Goal: Task Accomplishment & Management: Manage account settings

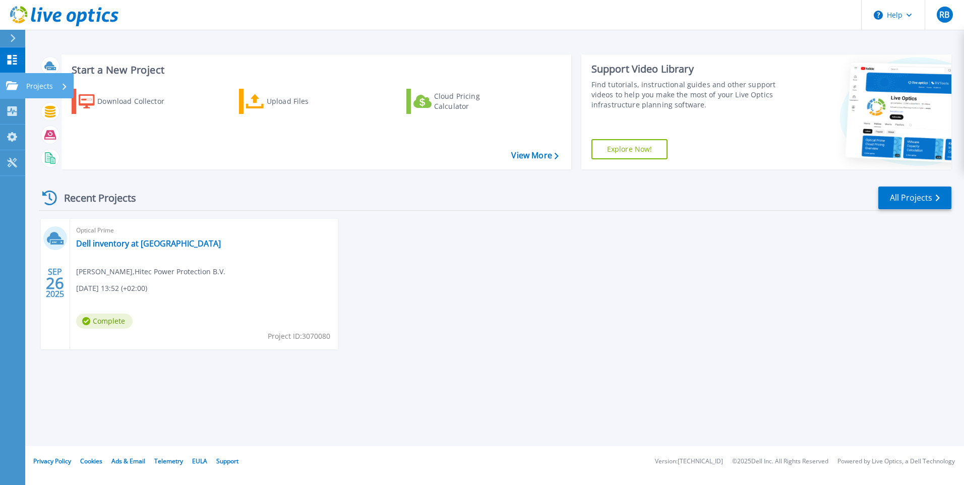
click at [48, 88] on p "Projects" at bounding box center [39, 86] width 27 height 26
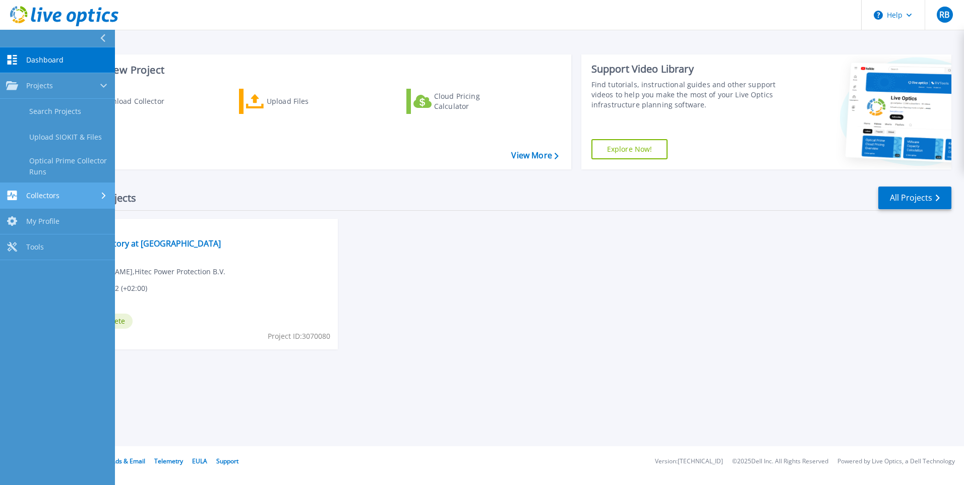
click at [66, 198] on div "Collectors" at bounding box center [57, 196] width 103 height 10
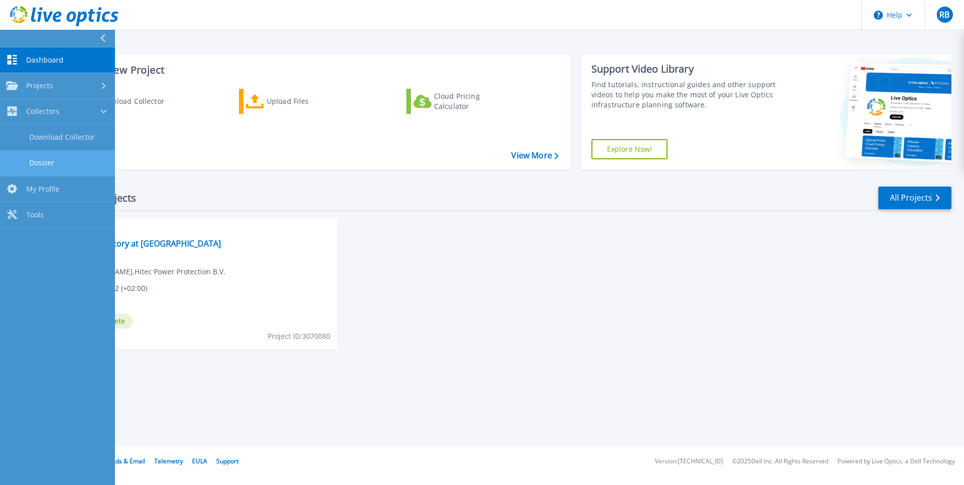
click at [49, 165] on link "Dossier" at bounding box center [57, 163] width 115 height 26
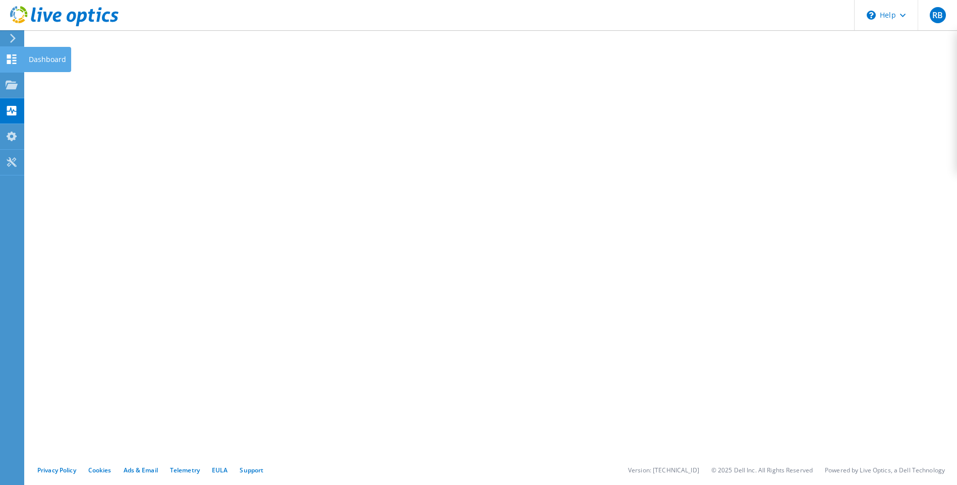
click at [12, 61] on icon at bounding box center [12, 59] width 12 height 10
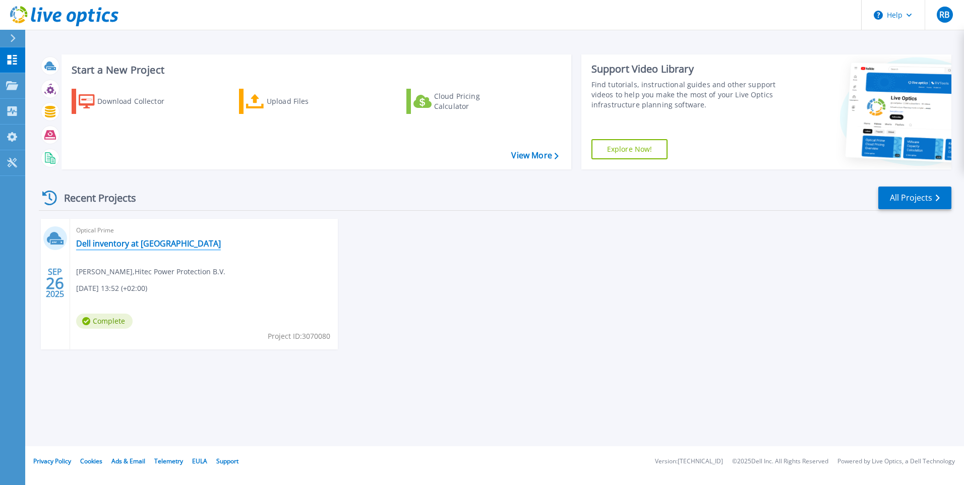
click at [125, 246] on link "Dell inventory at [GEOGRAPHIC_DATA]" at bounding box center [148, 244] width 145 height 10
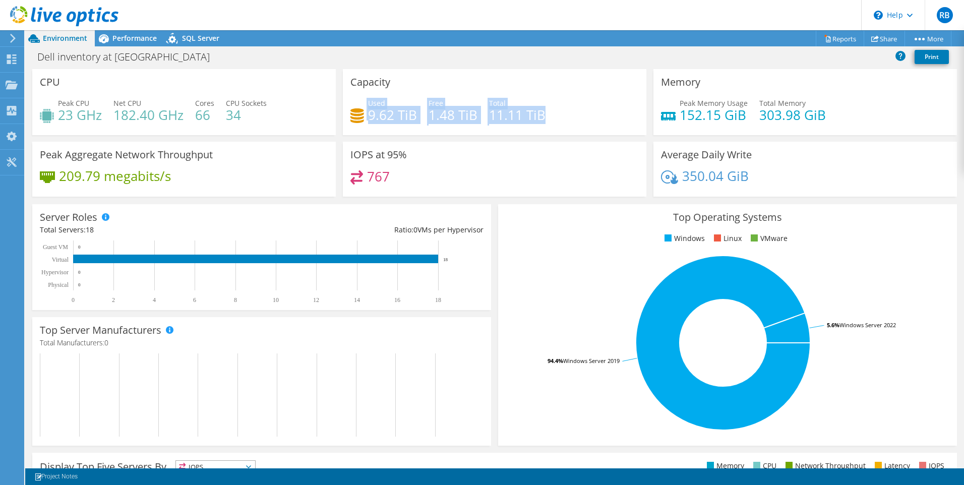
drag, startPoint x: 365, startPoint y: 117, endPoint x: 562, endPoint y: 116, distance: 197.7
click at [562, 116] on div "Used 9.62 TiB Free 1.48 TiB Total 11.11 TiB" at bounding box center [495, 114] width 289 height 33
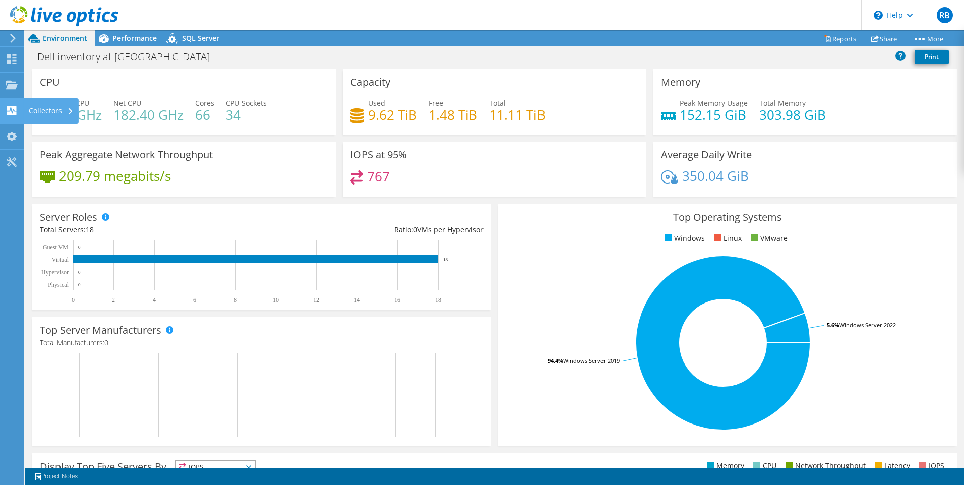
click at [27, 108] on div "Collectors" at bounding box center [51, 110] width 55 height 25
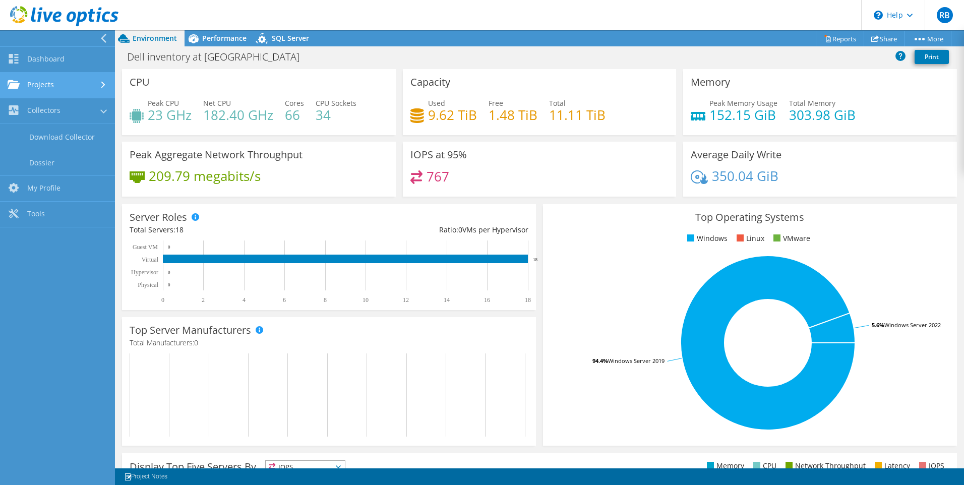
click at [27, 81] on link "Projects" at bounding box center [57, 86] width 115 height 26
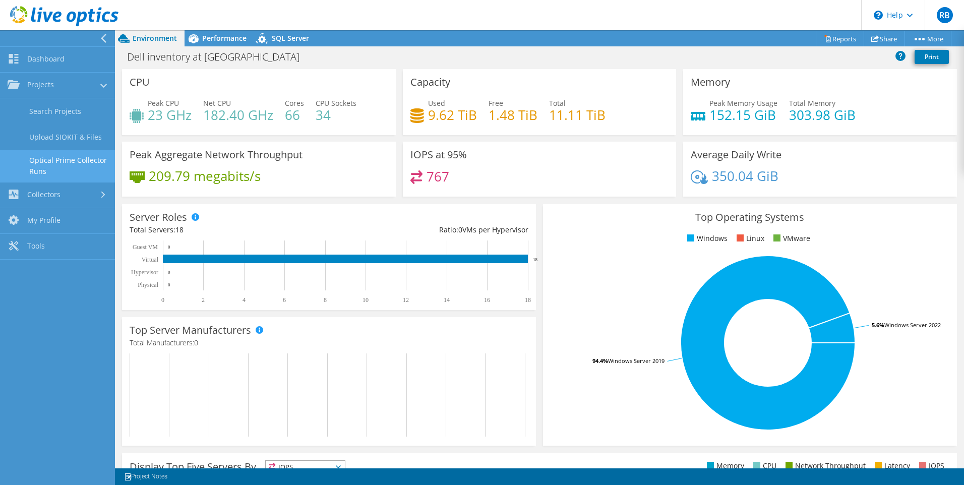
click at [48, 162] on link "Optical Prime Collector Runs" at bounding box center [57, 166] width 115 height 32
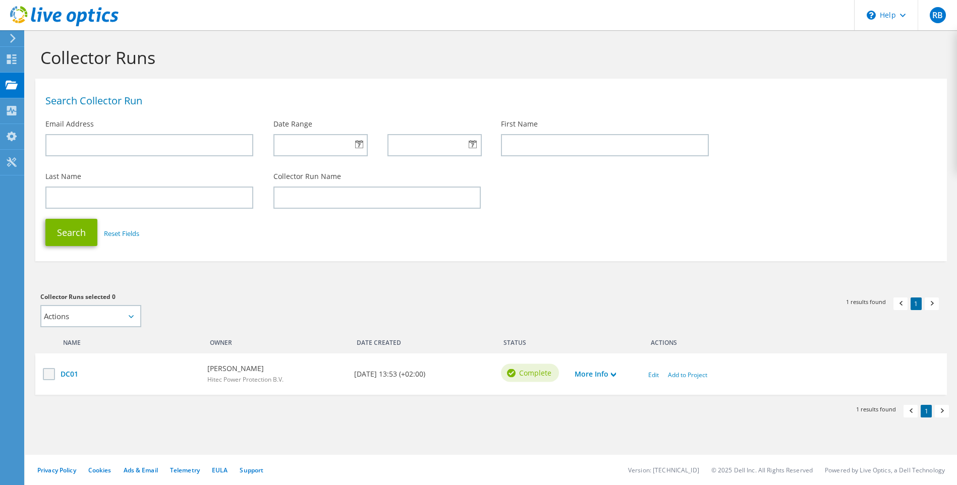
click at [53, 376] on label at bounding box center [50, 374] width 15 height 12
click at [0, 0] on input "checkbox" at bounding box center [0, 0] width 0 height 0
click at [38, 165] on div "Tools" at bounding box center [38, 162] width 28 height 25
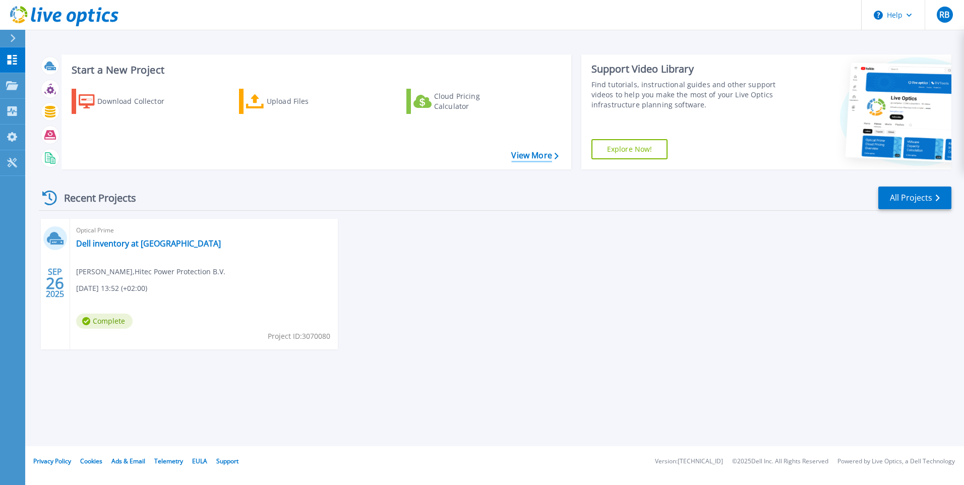
click at [523, 157] on link "View More" at bounding box center [535, 156] width 47 height 10
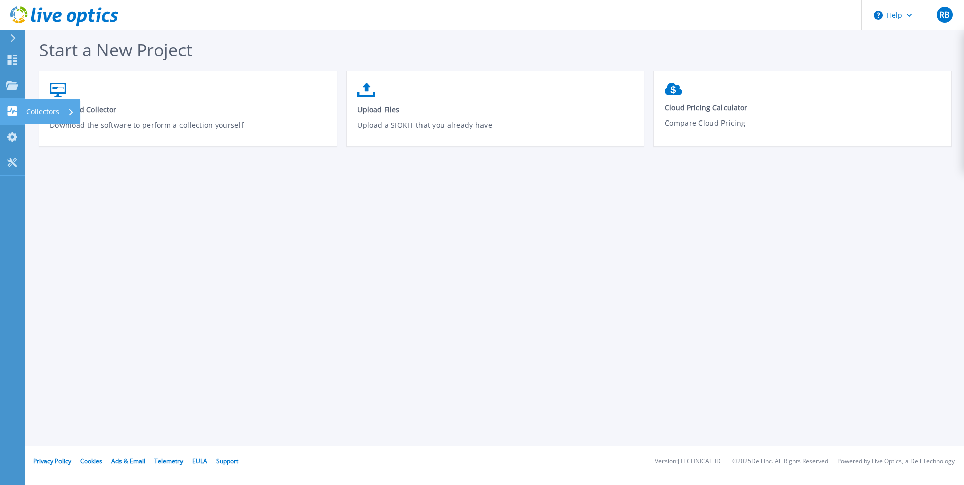
click at [22, 115] on link "Collectors Collectors" at bounding box center [12, 112] width 25 height 26
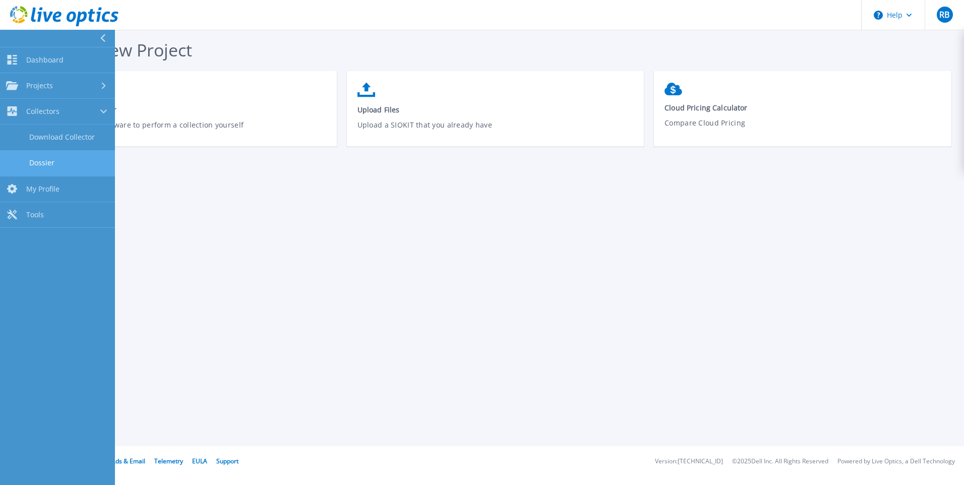
click at [43, 164] on link "Dossier" at bounding box center [57, 163] width 115 height 26
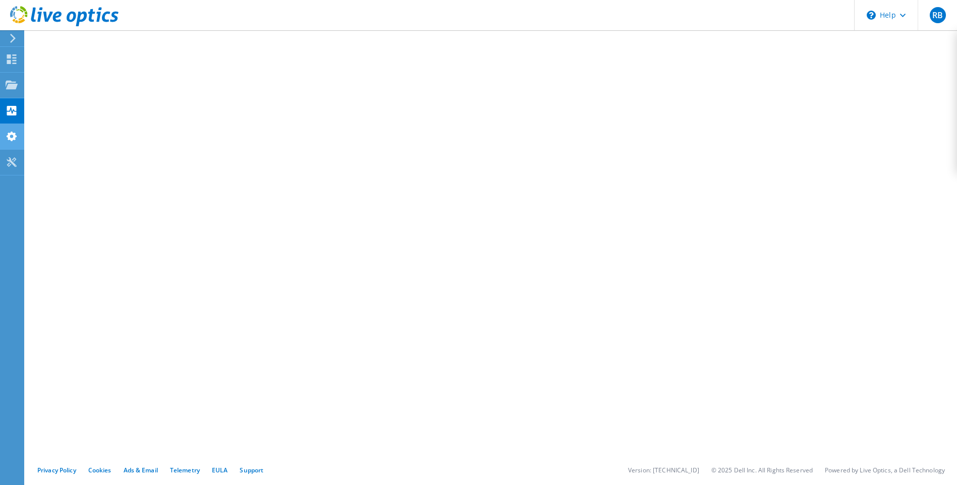
click at [17, 141] on icon at bounding box center [12, 137] width 12 height 10
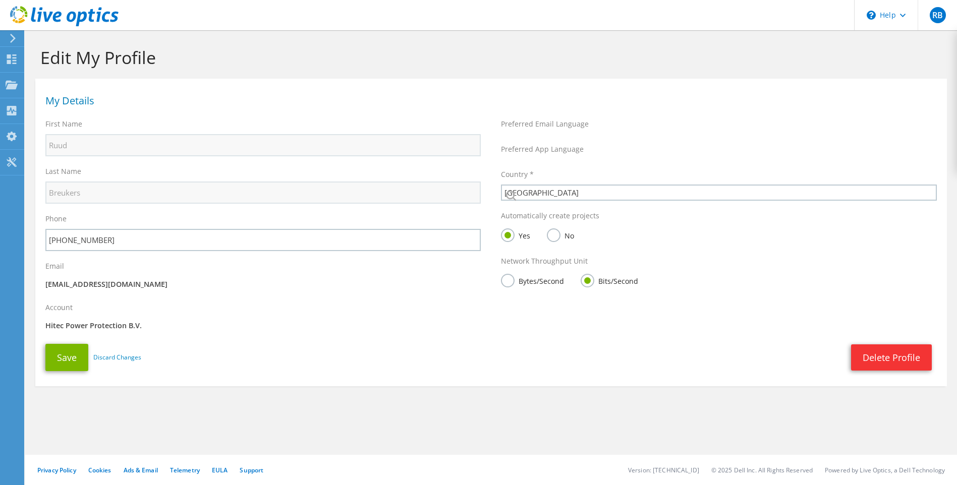
select select "160"
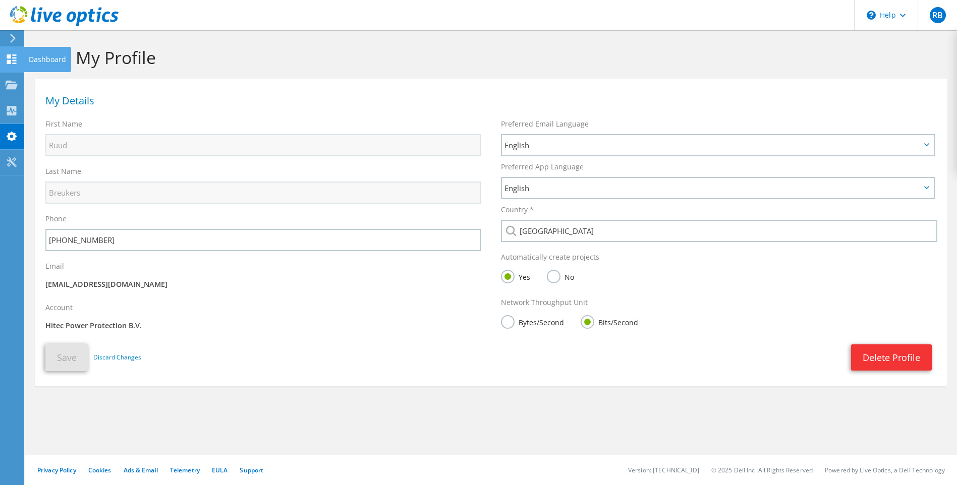
click at [7, 61] on icon at bounding box center [12, 59] width 12 height 10
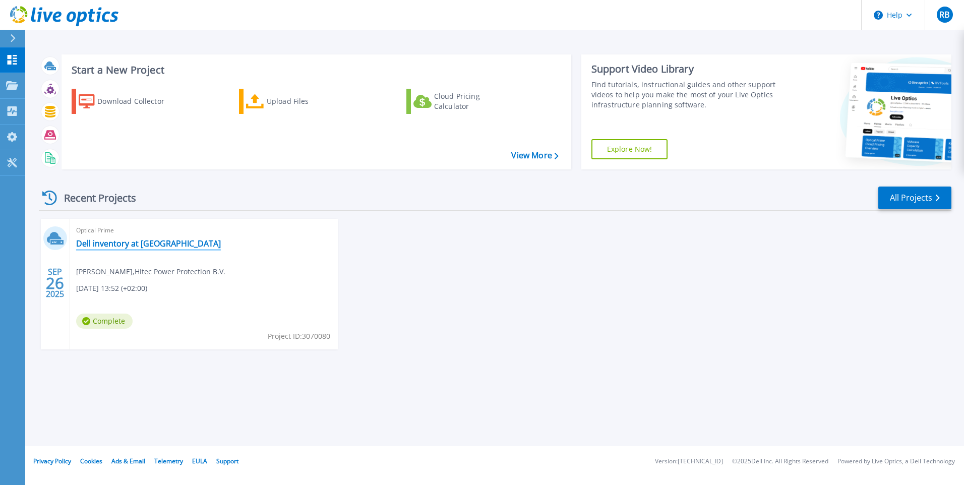
click at [105, 246] on link "Dell inventory at [GEOGRAPHIC_DATA]" at bounding box center [148, 244] width 145 height 10
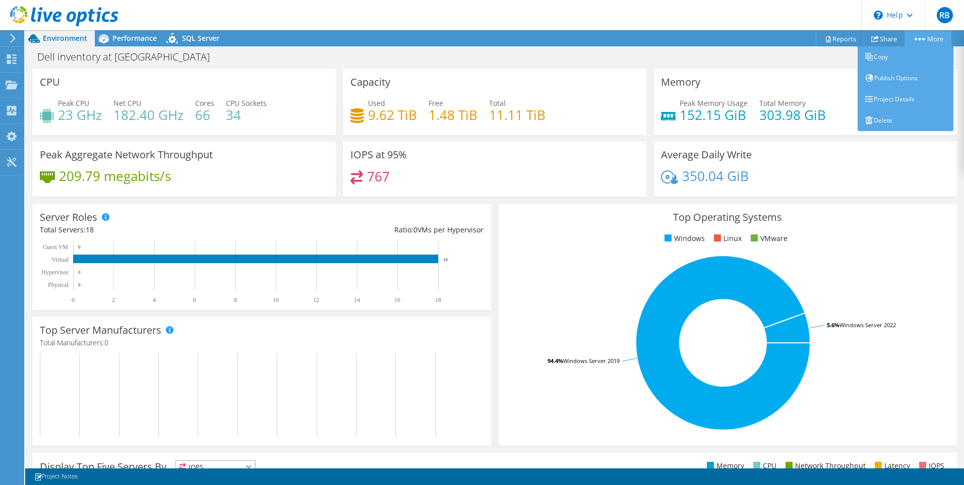
click at [924, 40] on link "More" at bounding box center [928, 39] width 47 height 16
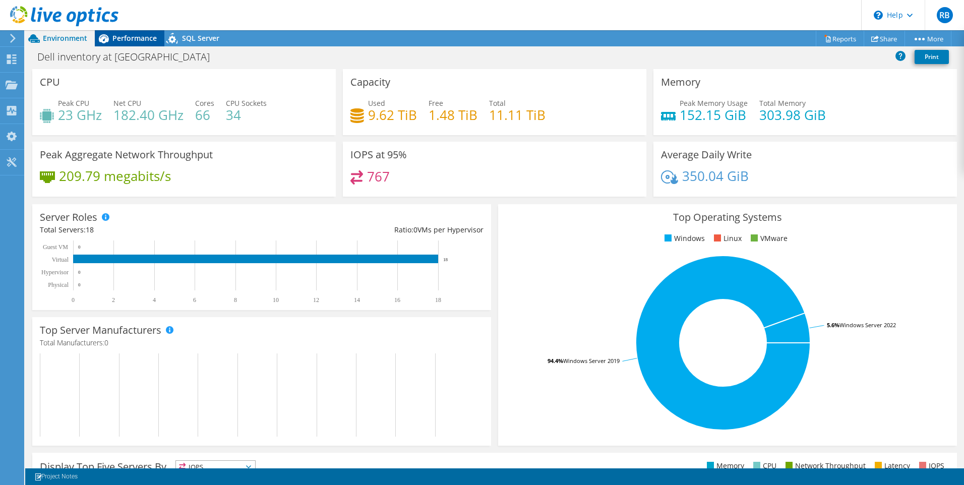
click at [128, 42] on span "Performance" at bounding box center [134, 38] width 44 height 10
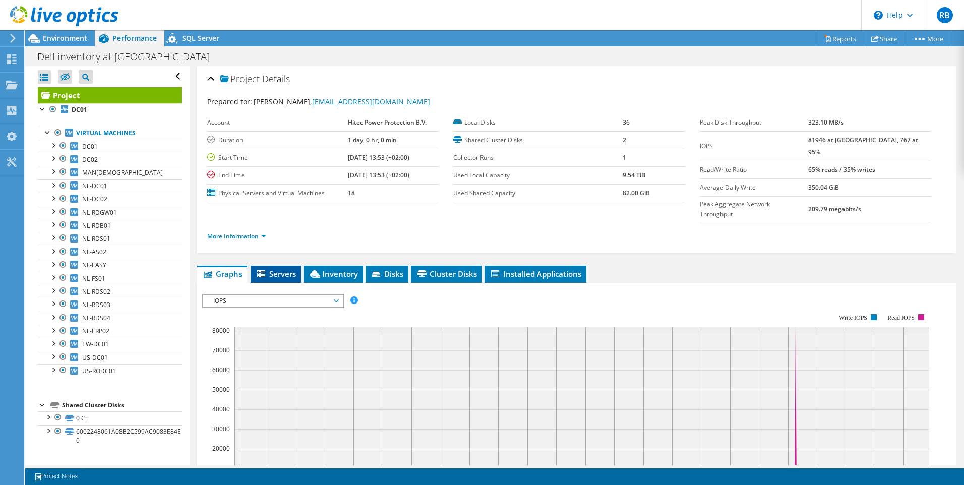
click at [281, 269] on span "Servers" at bounding box center [276, 274] width 40 height 10
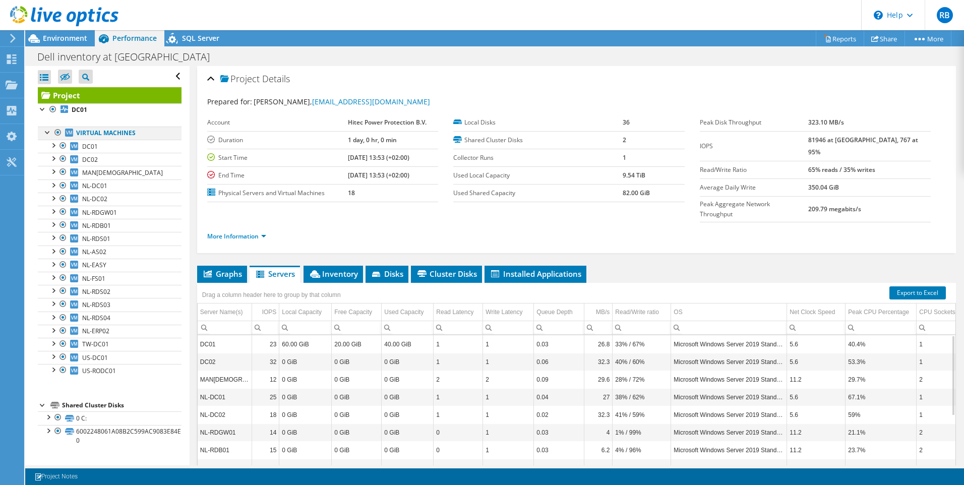
click at [48, 132] on div at bounding box center [48, 132] width 10 height 10
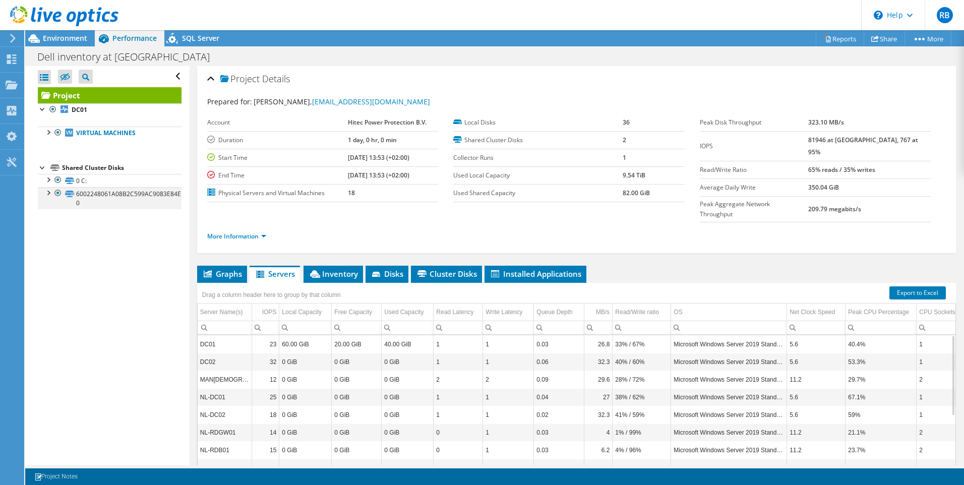
click at [49, 194] on div at bounding box center [48, 192] width 10 height 10
click at [43, 169] on div at bounding box center [43, 167] width 10 height 10
click at [202, 40] on span "SQL Server" at bounding box center [200, 38] width 37 height 10
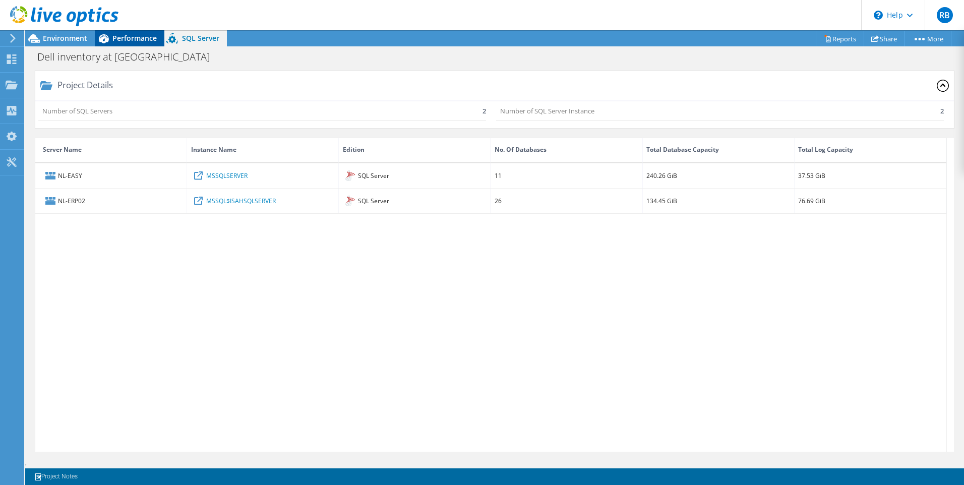
click at [133, 36] on span "Performance" at bounding box center [134, 38] width 44 height 10
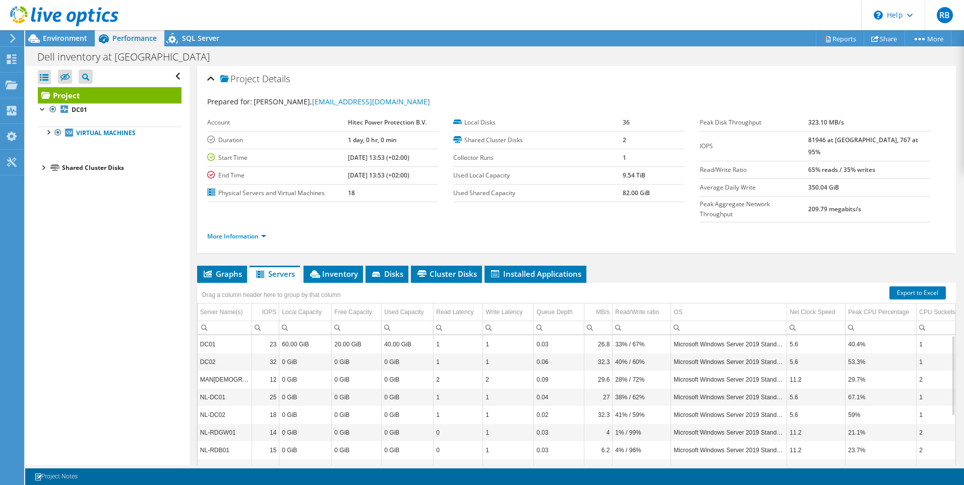
scroll to position [161, 0]
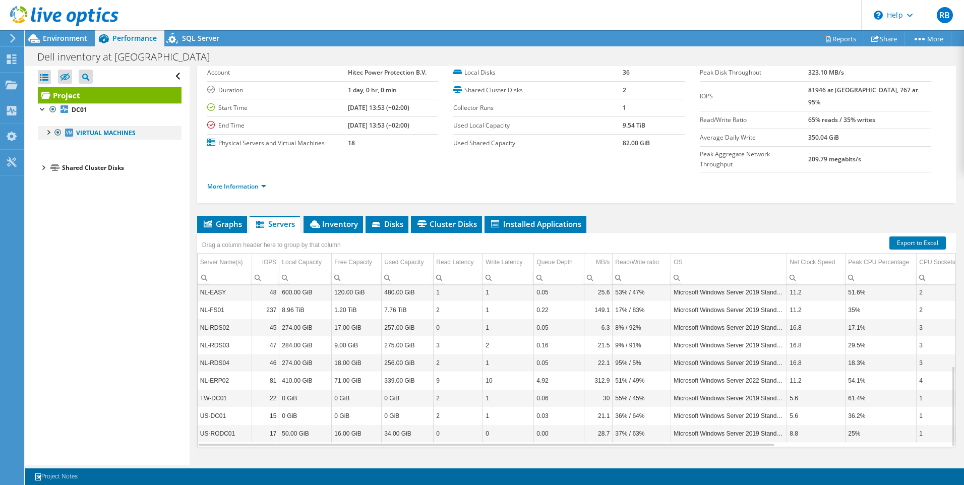
click at [46, 134] on div at bounding box center [48, 132] width 10 height 10
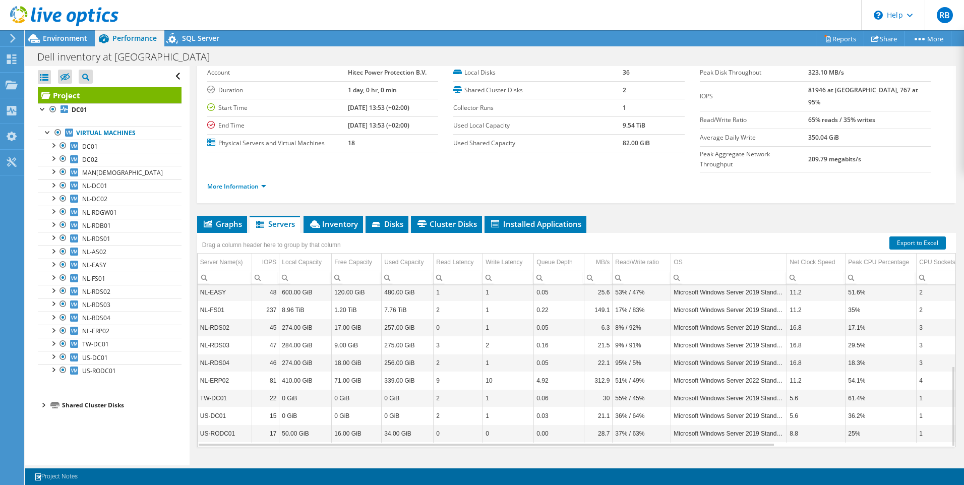
click at [44, 409] on div at bounding box center [43, 405] width 10 height 10
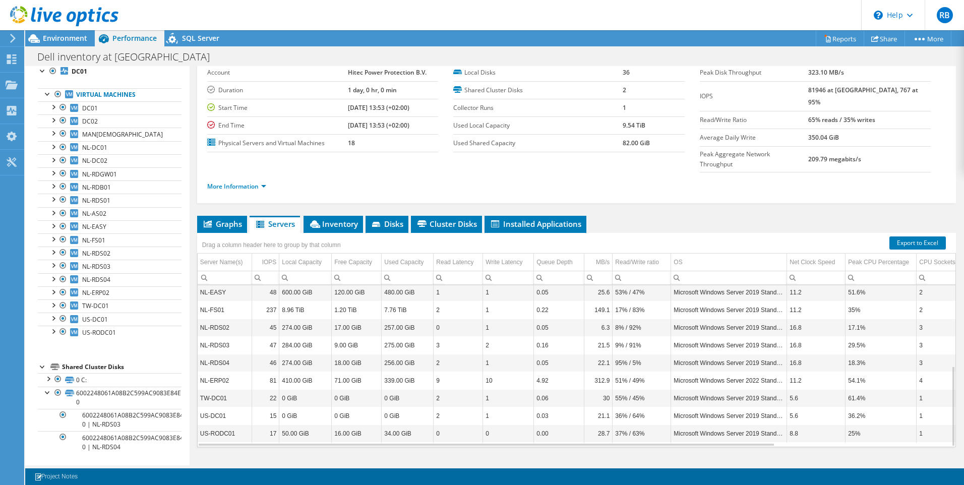
scroll to position [0, 0]
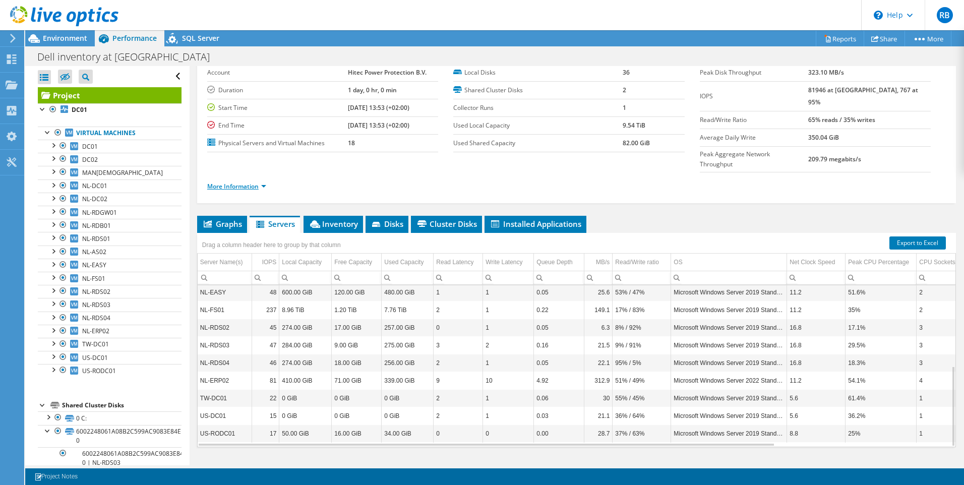
click at [254, 182] on link "More Information" at bounding box center [236, 186] width 59 height 9
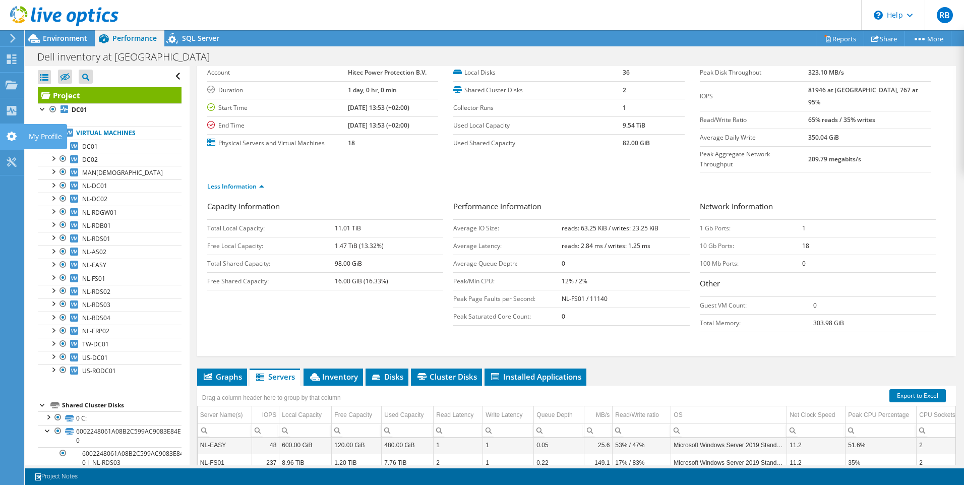
click at [35, 142] on div "My Profile" at bounding box center [45, 136] width 43 height 25
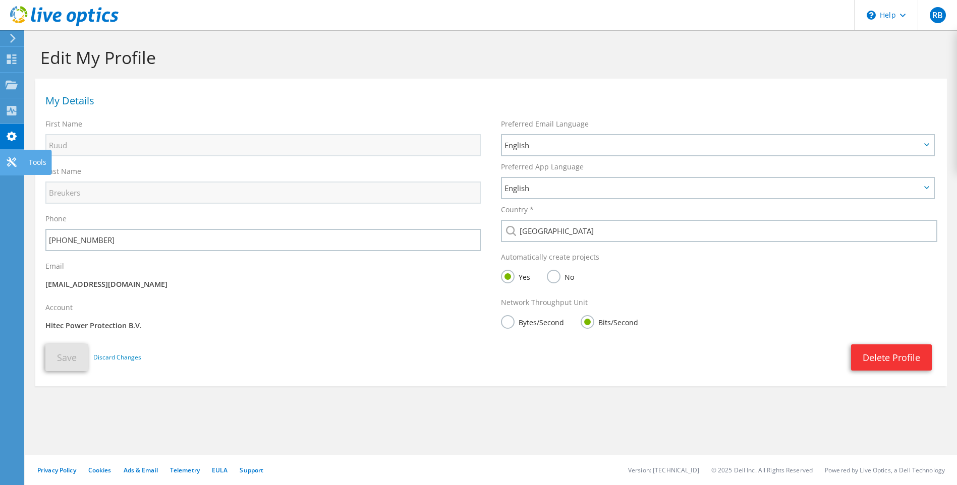
click at [6, 163] on icon at bounding box center [12, 162] width 12 height 10
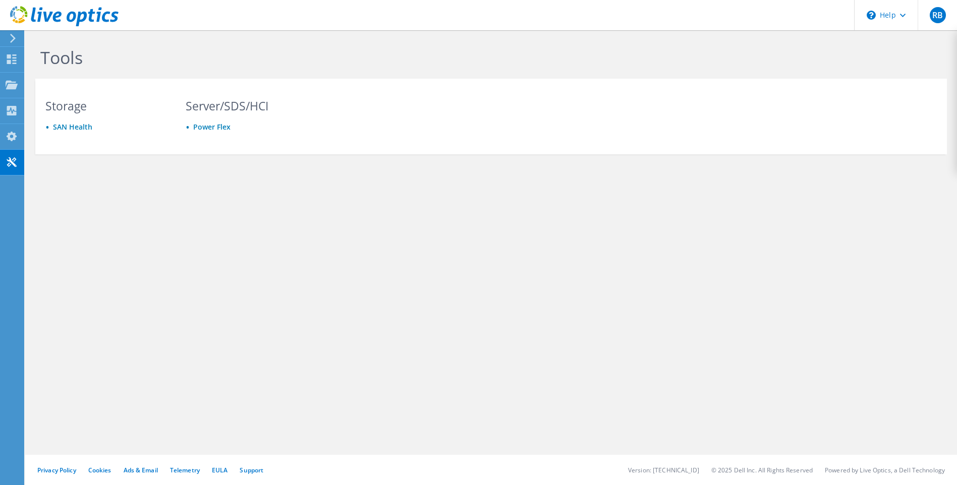
click at [9, 36] on div at bounding box center [11, 38] width 11 height 9
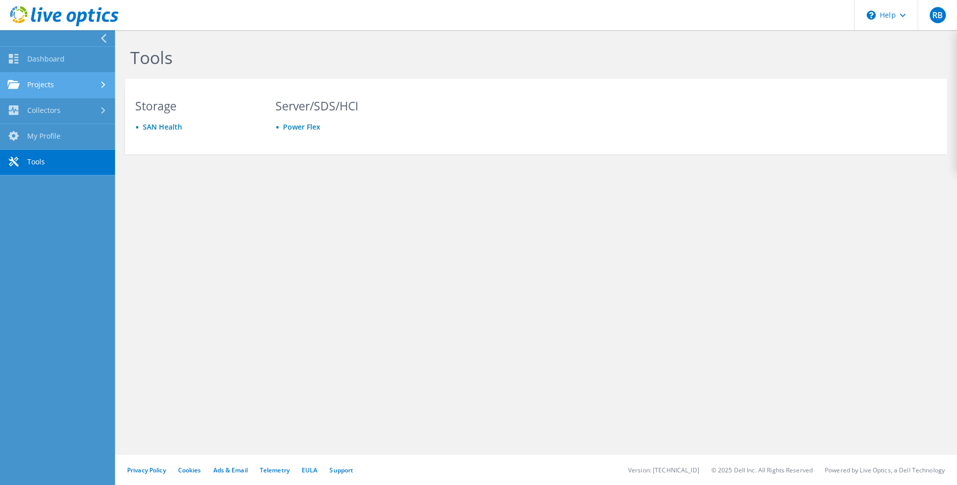
click at [34, 86] on link "Projects" at bounding box center [57, 86] width 115 height 26
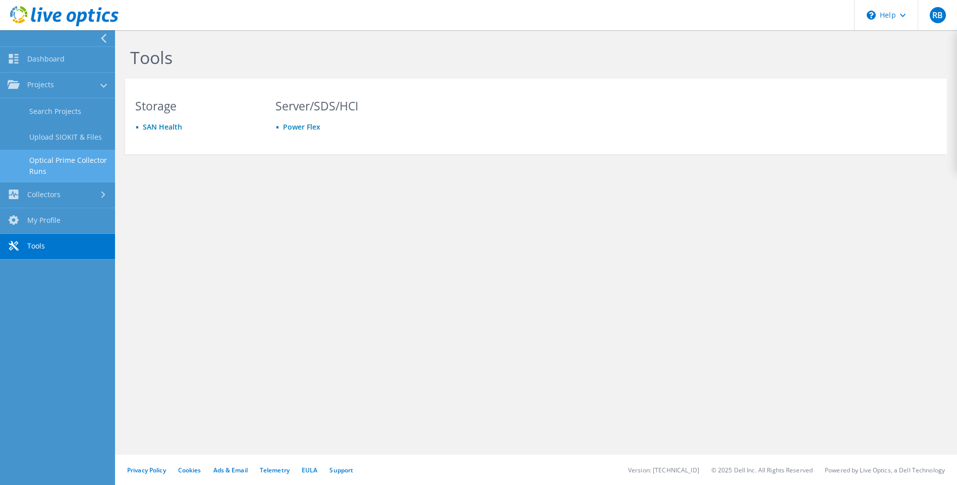
click at [89, 160] on link "Optical Prime Collector Runs" at bounding box center [57, 166] width 115 height 32
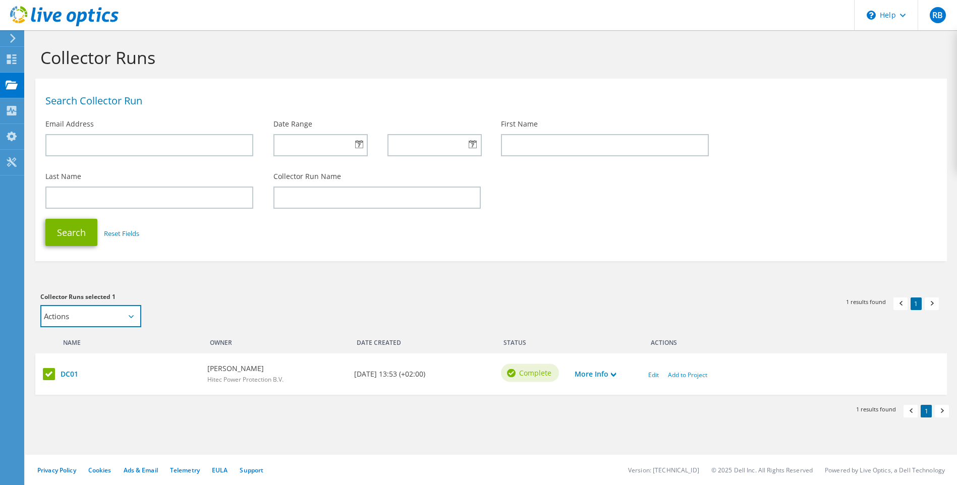
click at [107, 321] on select "Actions Add to new project Add to existing project" at bounding box center [90, 316] width 101 height 22
click at [517, 271] on section "Collector Runs Search Collector Run Email Address Date Range First Name Last Na…" at bounding box center [491, 250] width 932 height 441
click at [613, 375] on use at bounding box center [613, 375] width 5 height 5
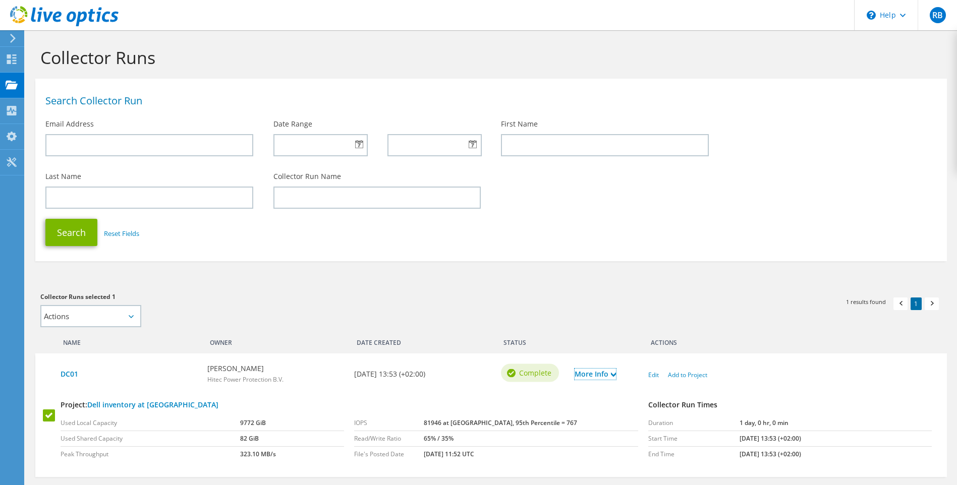
scroll to position [68, 0]
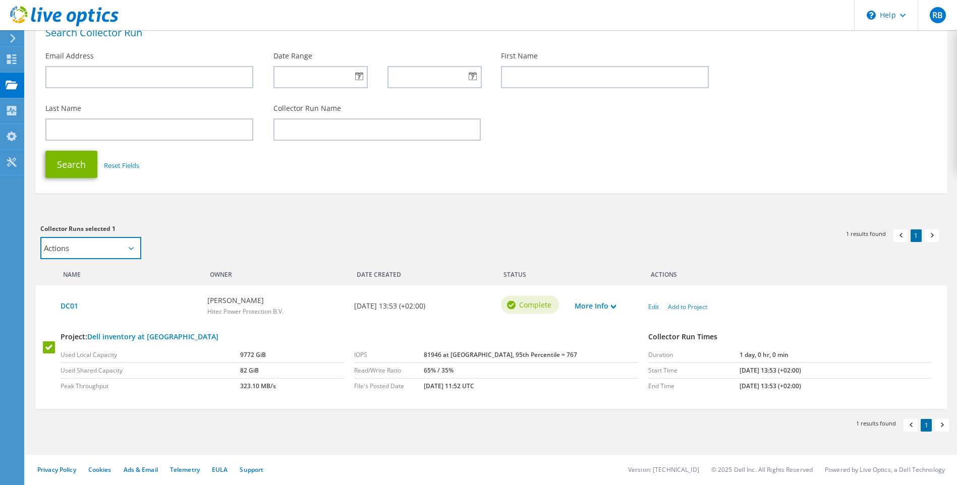
click at [93, 247] on select "Actions Add to new project Add to existing project" at bounding box center [90, 248] width 101 height 22
select select "update_proj"
click at [40, 237] on select "Actions Add to new project Add to existing project" at bounding box center [90, 248] width 101 height 22
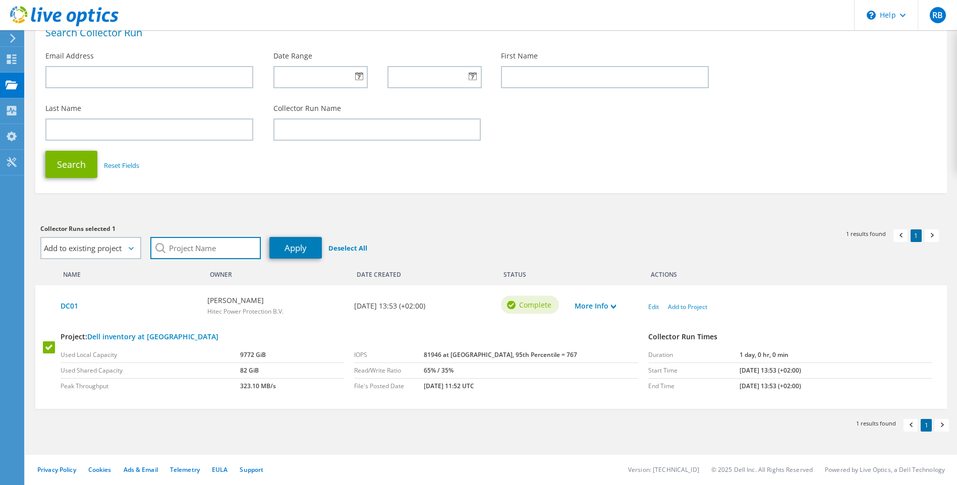
click at [206, 249] on input "search" at bounding box center [205, 248] width 110 height 22
click at [92, 251] on select "Actions Add to new project Add to existing project" at bounding box center [90, 248] width 101 height 22
drag, startPoint x: 167, startPoint y: 339, endPoint x: 122, endPoint y: 334, distance: 45.2
click at [122, 334] on h4 "Project: Dell inventory at HITEC" at bounding box center [350, 336] width 578 height 11
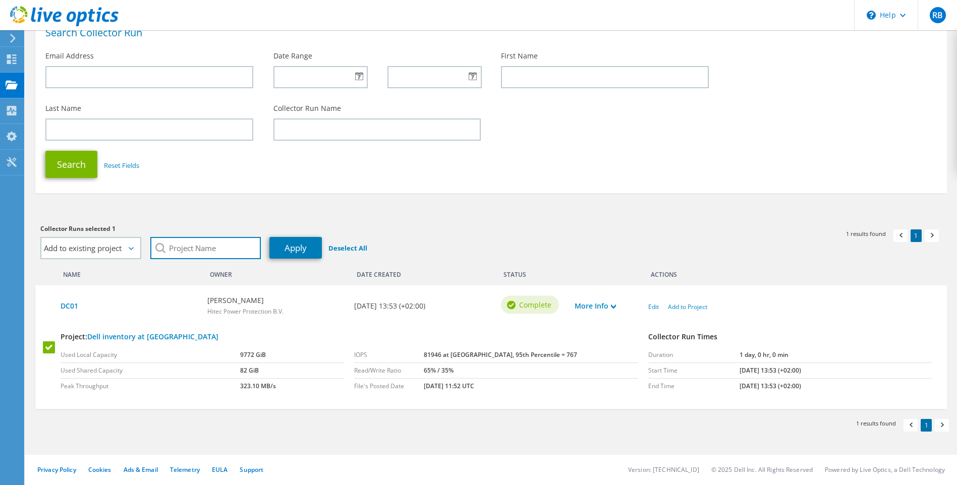
drag, startPoint x: 122, startPoint y: 334, endPoint x: 185, endPoint y: 253, distance: 103.2
click at [185, 253] on input "search" at bounding box center [205, 248] width 110 height 22
click at [184, 251] on input "search" at bounding box center [205, 248] width 110 height 22
click at [192, 262] on li "Dell inventory at [GEOGRAPHIC_DATA]" at bounding box center [208, 268] width 116 height 24
type input "Dell inventory at [GEOGRAPHIC_DATA]"
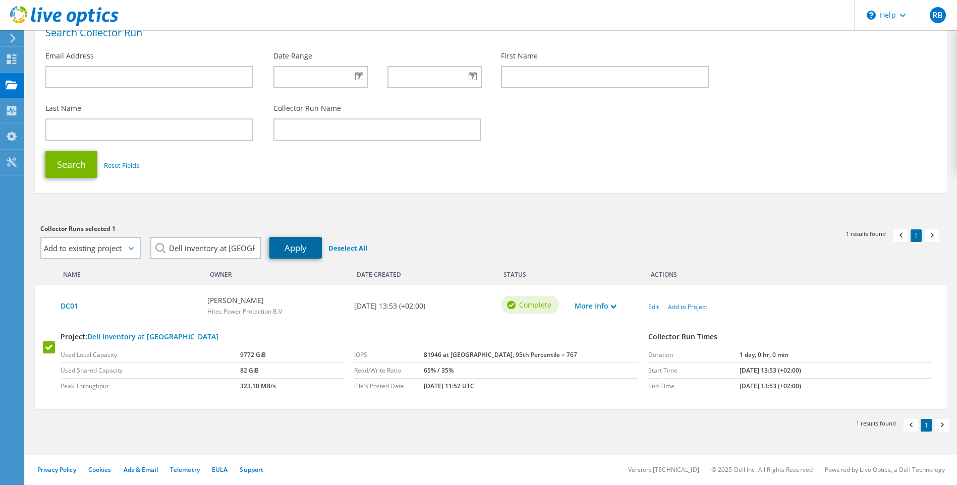
click at [296, 247] on link "Apply" at bounding box center [295, 248] width 52 height 22
select select "Actions"
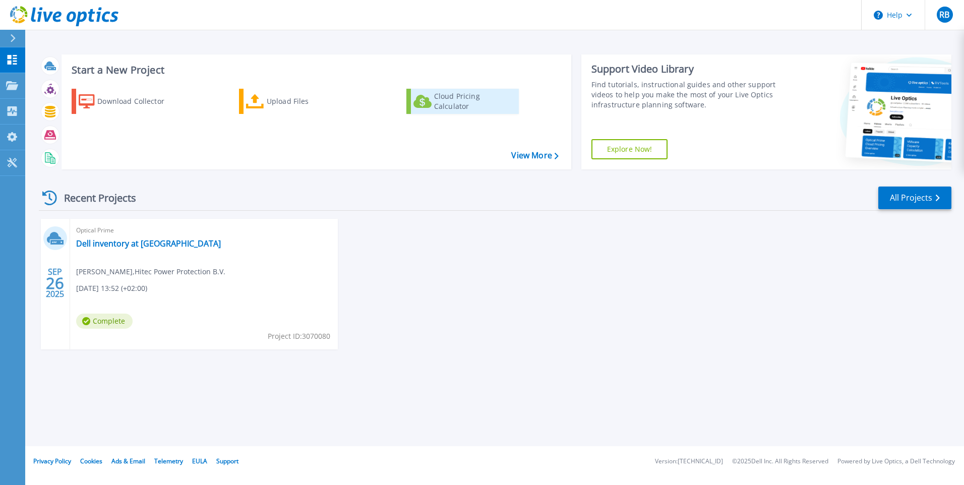
click at [465, 104] on div "Cloud Pricing Calculator" at bounding box center [474, 101] width 81 height 20
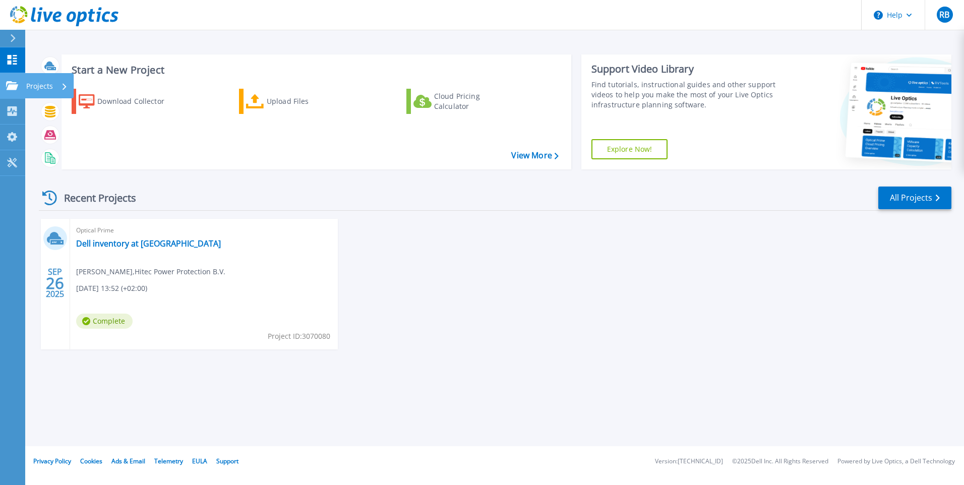
click at [28, 86] on p "Projects" at bounding box center [39, 86] width 27 height 26
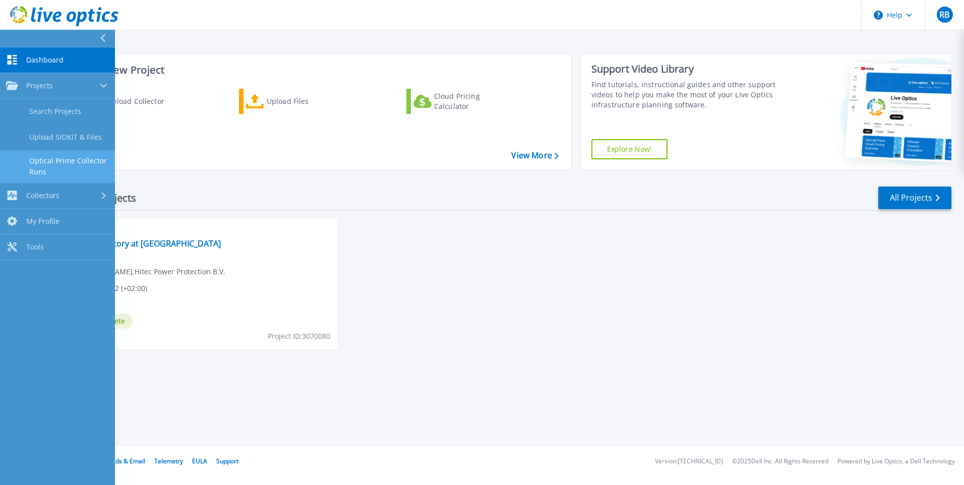
click at [78, 158] on link "Optical Prime Collector Runs" at bounding box center [57, 166] width 115 height 32
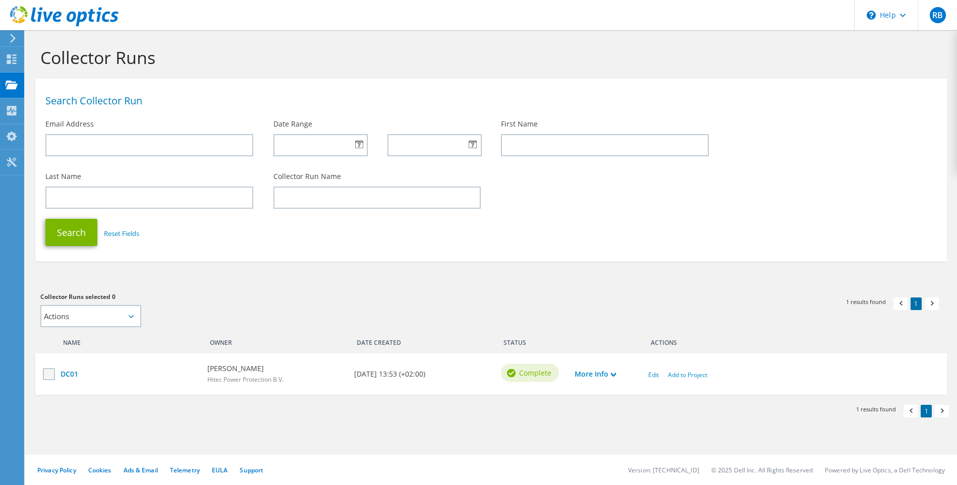
click at [51, 377] on label at bounding box center [50, 374] width 15 height 12
click at [0, 0] on input "checkbox" at bounding box center [0, 0] width 0 height 0
click at [72, 150] on input "text" at bounding box center [149, 145] width 208 height 22
click at [132, 316] on icon at bounding box center [131, 316] width 5 height 3
click at [68, 317] on select "Actions Add to new project Add to existing project" at bounding box center [90, 316] width 101 height 22
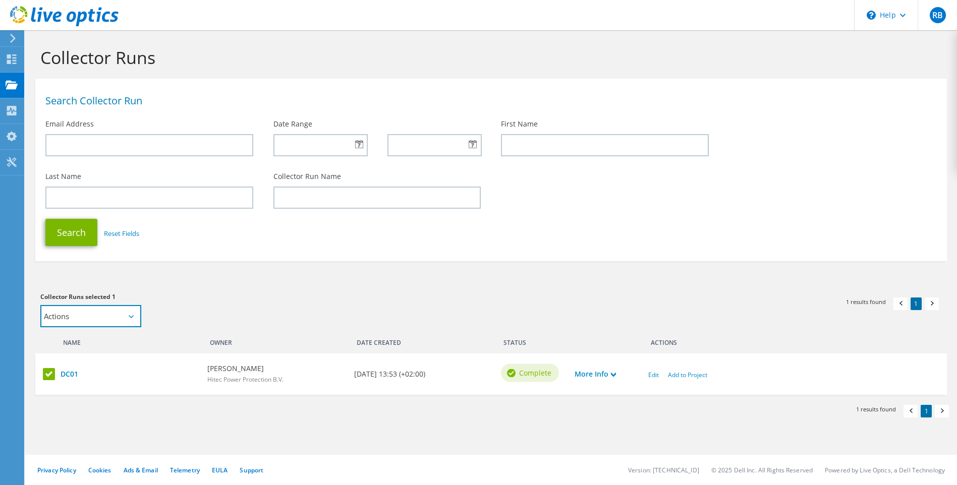
click at [73, 317] on select "Actions Add to new project Add to existing project" at bounding box center [90, 316] width 101 height 22
click at [604, 372] on link "More Info" at bounding box center [595, 374] width 41 height 11
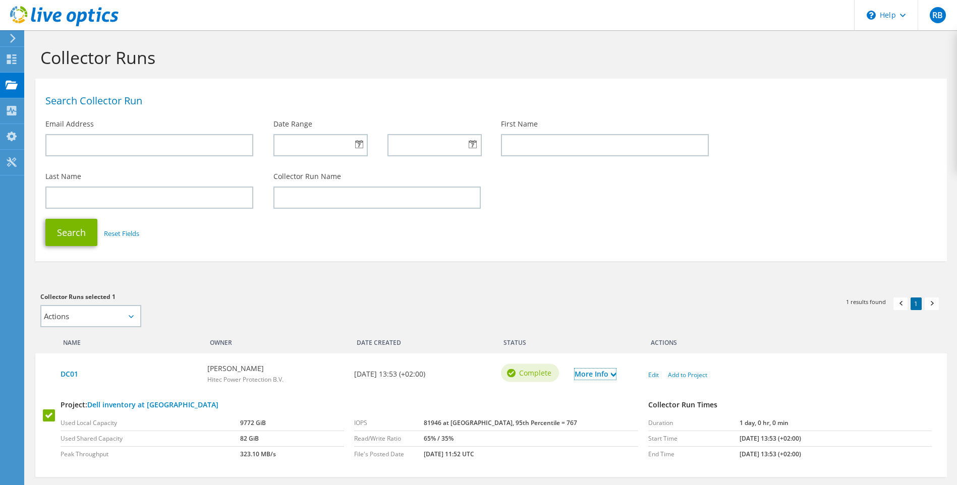
scroll to position [67, 0]
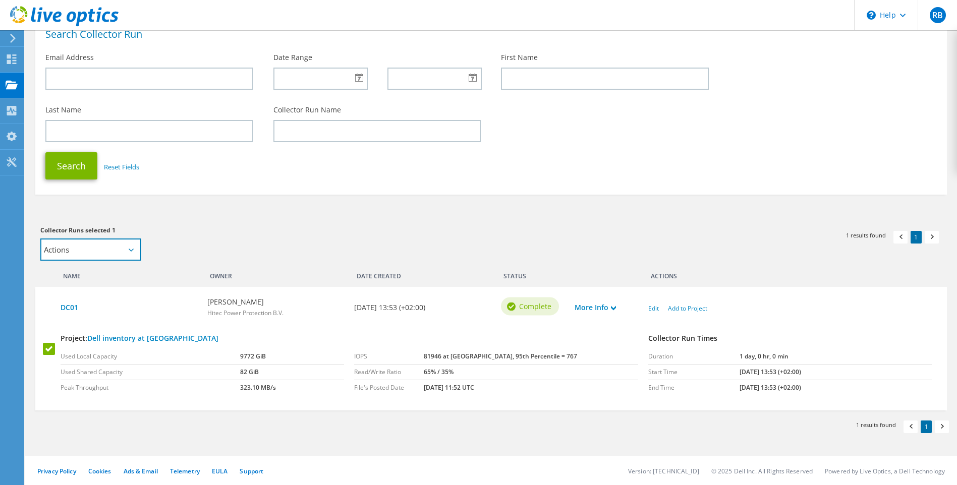
click at [101, 251] on select "Actions Add to new project Add to existing project" at bounding box center [90, 250] width 101 height 22
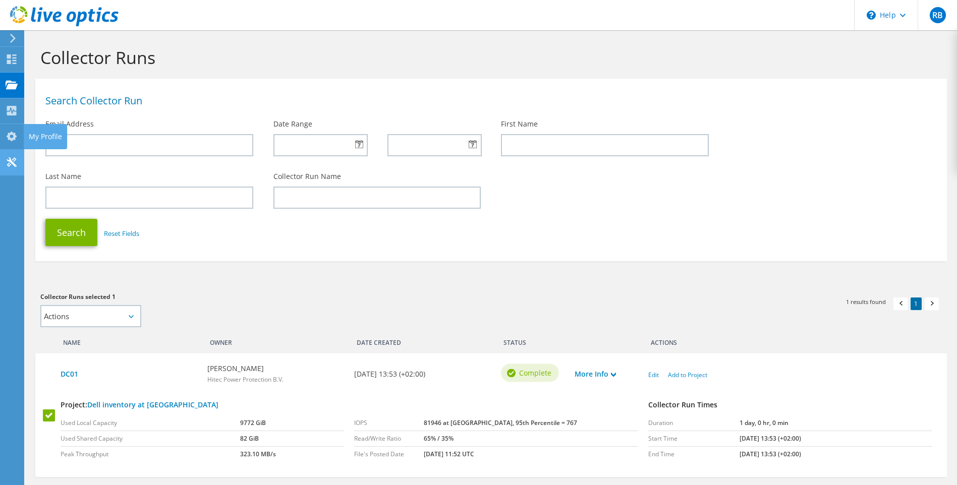
click at [7, 160] on use at bounding box center [12, 162] width 10 height 10
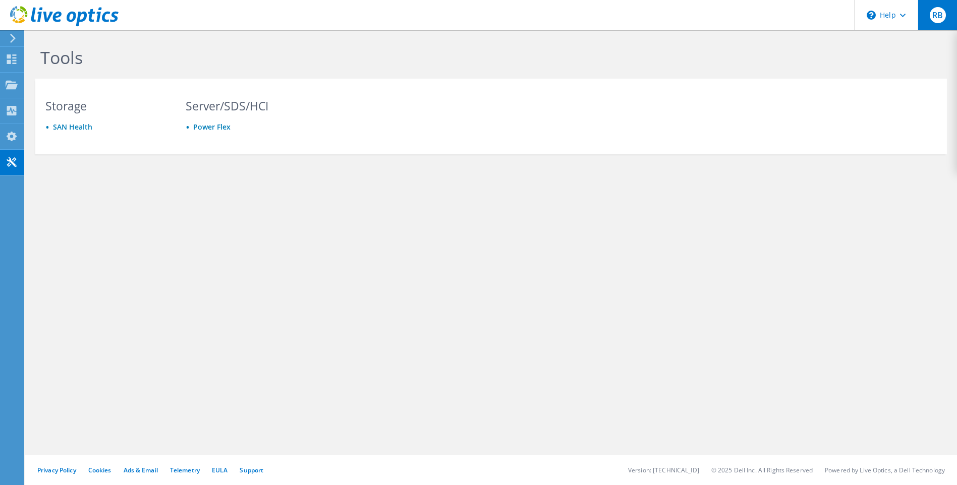
click at [943, 17] on span "RB" at bounding box center [938, 15] width 16 height 16
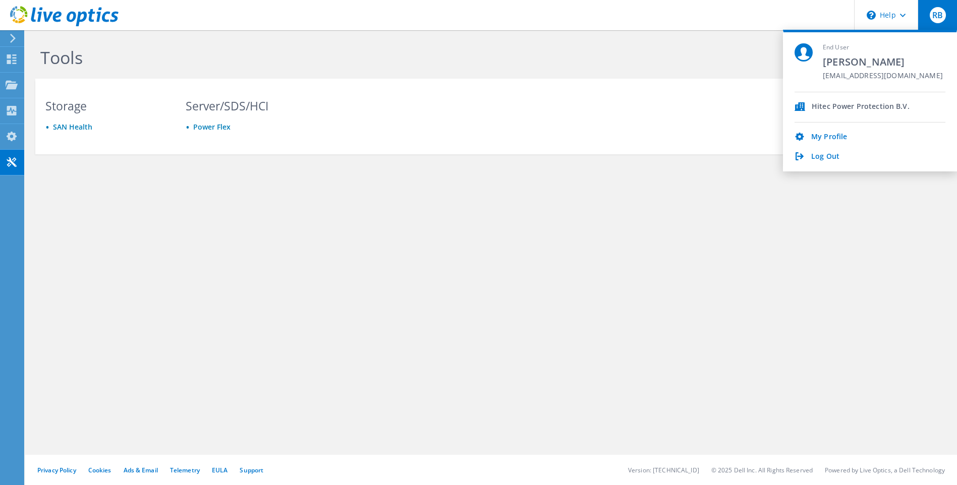
drag, startPoint x: 649, startPoint y: 265, endPoint x: 681, endPoint y: 90, distance: 178.4
click at [649, 260] on div "Tools Storage [GEOGRAPHIC_DATA] Server/SDS/HCI Power Flex Privacy Policy Cookie…" at bounding box center [491, 257] width 932 height 455
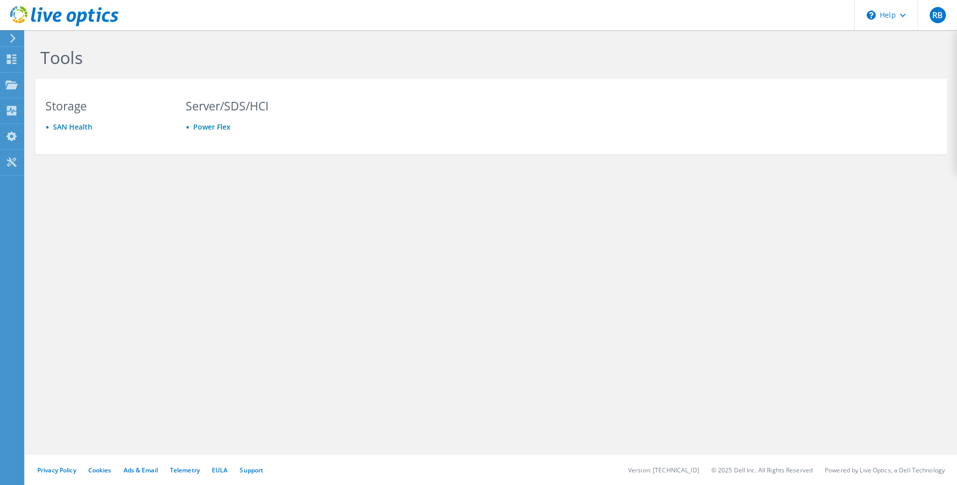
click at [34, 162] on div "Tools Storage [GEOGRAPHIC_DATA] Server/SDS/HCI Power Flex" at bounding box center [491, 122] width 932 height 185
click at [34, 60] on div "Dashboard" at bounding box center [47, 59] width 47 height 25
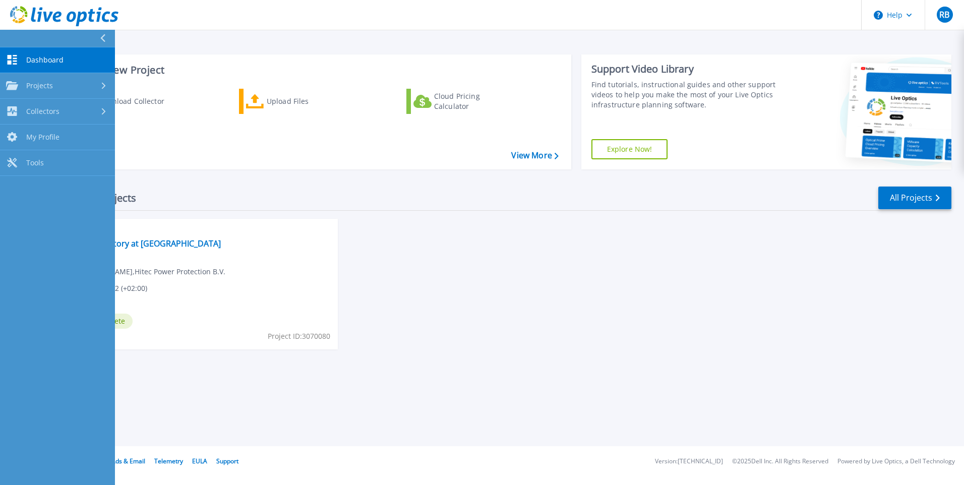
click at [489, 283] on div "[DATE] Optical Prime Dell inventory at HITEC [PERSON_NAME] , Hitec Power Protec…" at bounding box center [491, 294] width 921 height 151
